Goal: Book appointment/travel/reservation

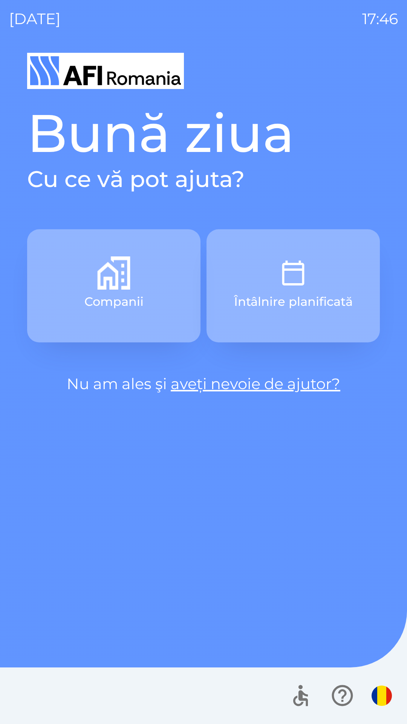
click at [284, 300] on p "Întâlnire planificată" at bounding box center [293, 302] width 119 height 18
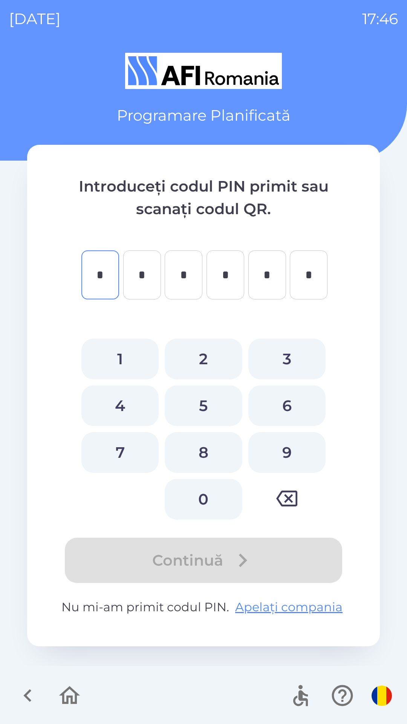
click at [198, 444] on button "8" at bounding box center [203, 452] width 77 height 41
type input "*"
click at [121, 407] on button "4" at bounding box center [119, 405] width 77 height 41
type input "*"
click at [116, 452] on button "7" at bounding box center [119, 452] width 77 height 41
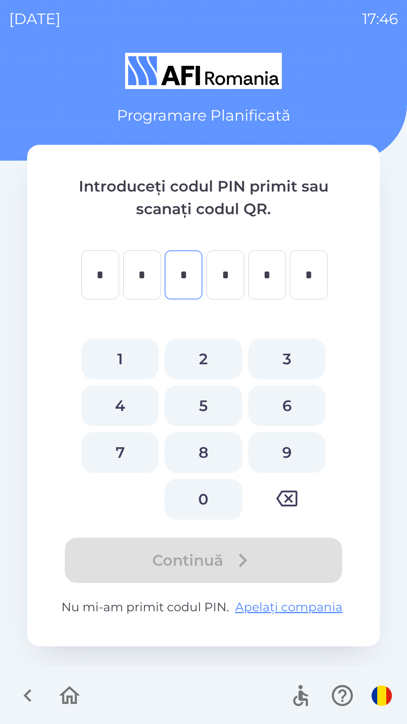
type input "*"
click at [284, 359] on button "3" at bounding box center [286, 359] width 77 height 41
type input "*"
click at [122, 398] on button "4" at bounding box center [119, 405] width 77 height 41
type input "*"
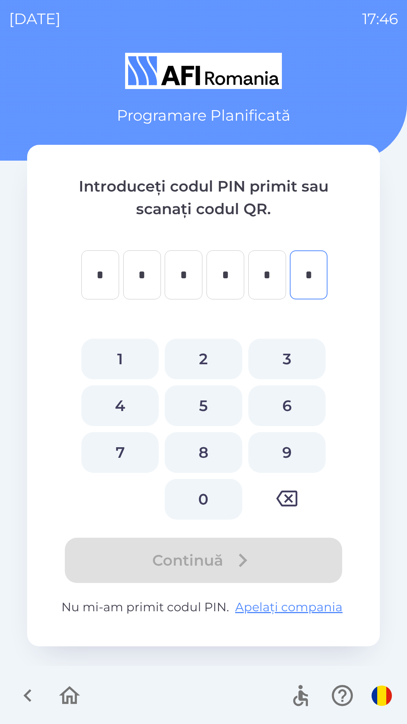
click at [280, 399] on button "6" at bounding box center [286, 405] width 77 height 41
type input "*"
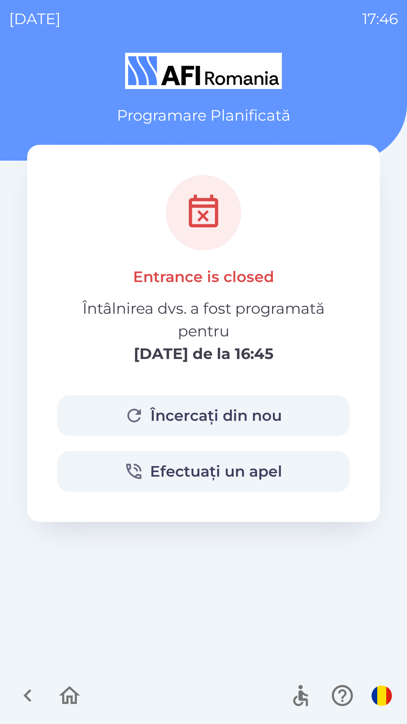
click at [61, 694] on icon "button" at bounding box center [69, 695] width 21 height 18
